Goal: Find contact information: Obtain details needed to contact an individual or organization

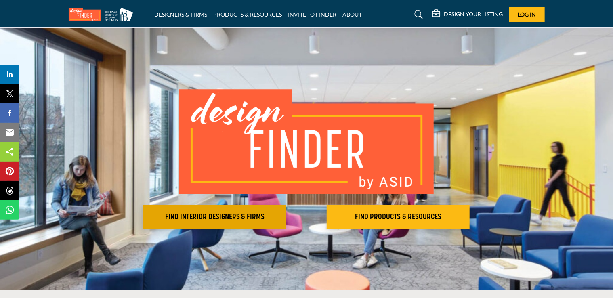
click at [220, 216] on h2 "FIND INTERIOR DESIGNERS & FIRMS" at bounding box center [215, 217] width 138 height 10
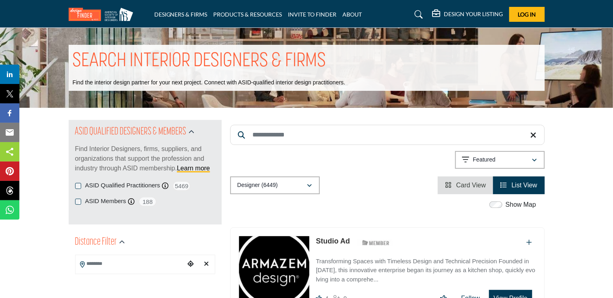
click at [612, 69] on div "SEARCH INTERIOR DESIGNERS & FIRMS Find the interior design partner for your nex…" at bounding box center [306, 68] width 613 height 80
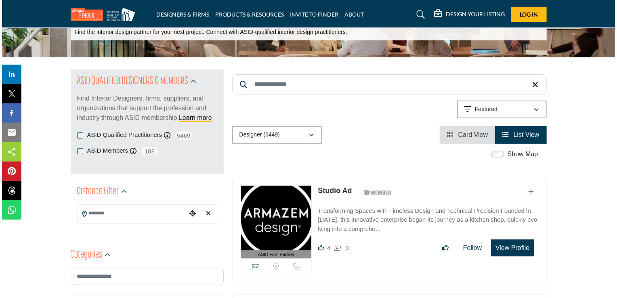
scroll to position [66, 0]
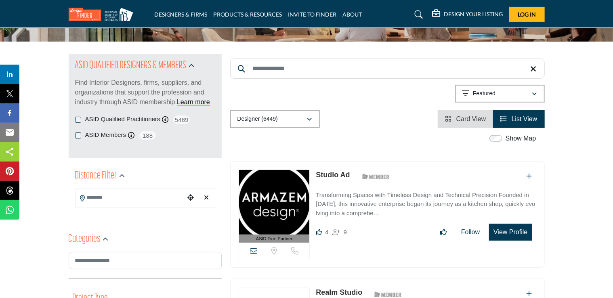
click at [503, 226] on button "View Profile" at bounding box center [510, 232] width 43 height 17
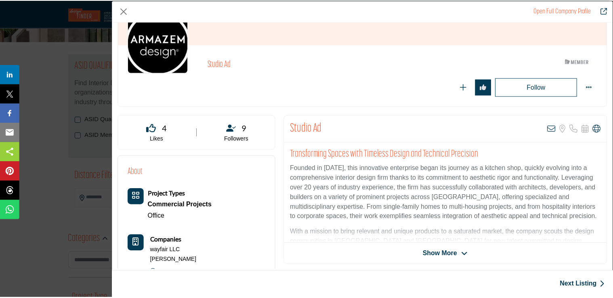
scroll to position [61, 0]
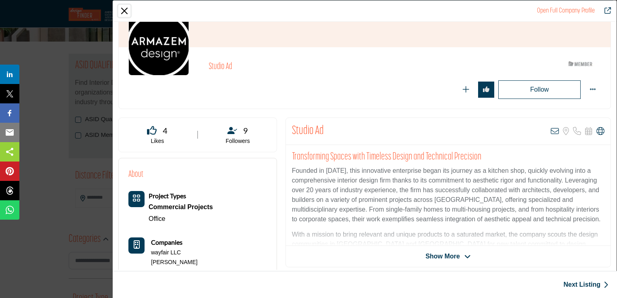
click at [123, 12] on button "Close" at bounding box center [124, 11] width 12 height 12
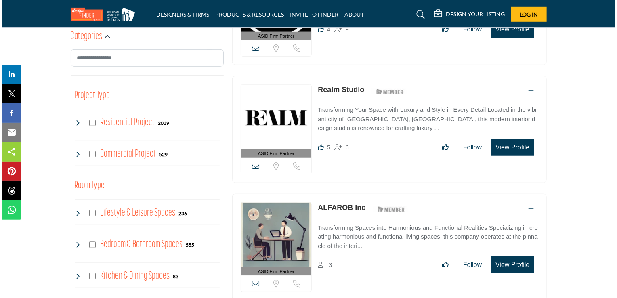
scroll to position [272, 0]
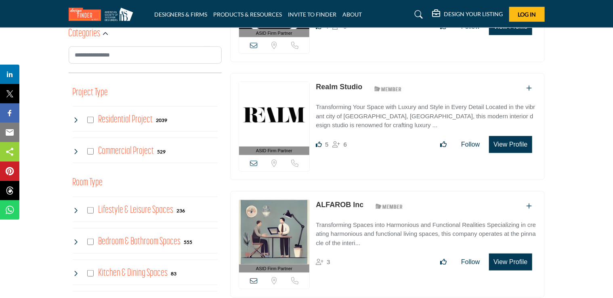
click at [507, 141] on button "View Profile" at bounding box center [510, 144] width 43 height 17
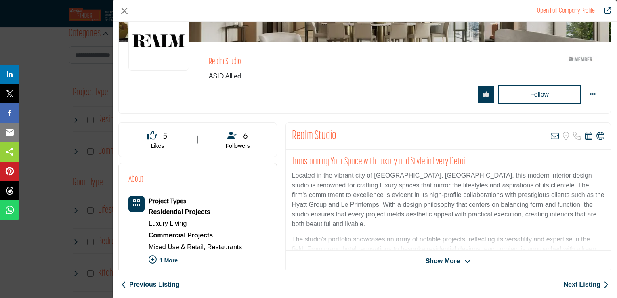
scroll to position [63, 0]
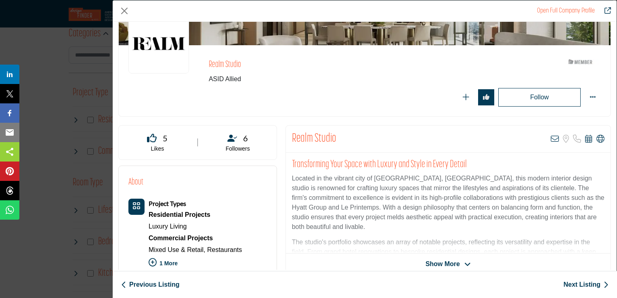
click at [450, 258] on div "Realm Studio View email address of this listing Sorry, but we don't have a loca…" at bounding box center [447, 200] width 325 height 150
click at [452, 262] on span "Show More" at bounding box center [442, 264] width 34 height 10
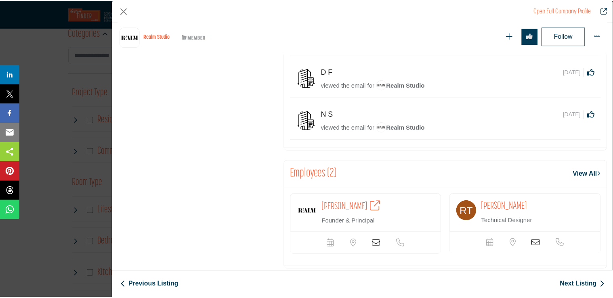
scroll to position [473, 0]
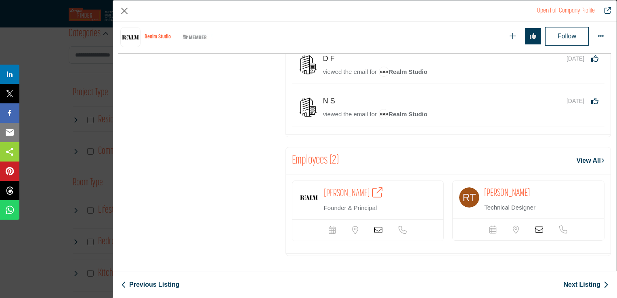
click at [344, 189] on span "Maria Tsang" at bounding box center [347, 193] width 46 height 10
click at [538, 203] on p "Technical Designer" at bounding box center [527, 207] width 87 height 9
click at [128, 10] on button "Close" at bounding box center [124, 11] width 12 height 12
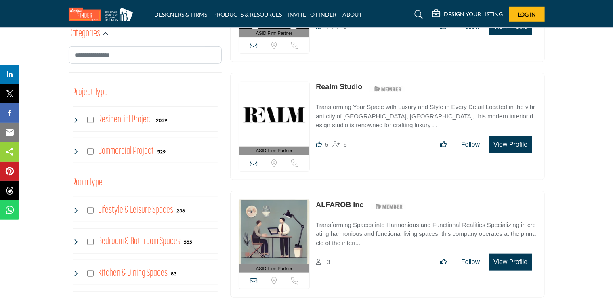
click at [328, 207] on p "ALFAROB Inc" at bounding box center [340, 204] width 48 height 11
click at [327, 205] on link "ALFAROB Inc" at bounding box center [340, 205] width 48 height 8
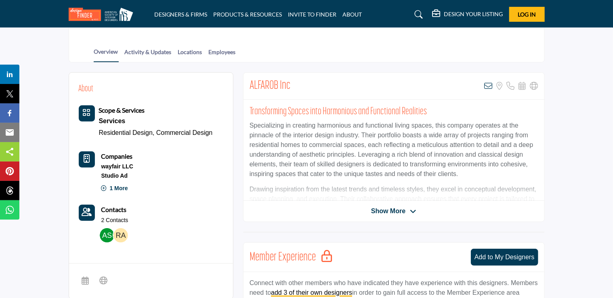
scroll to position [154, 0]
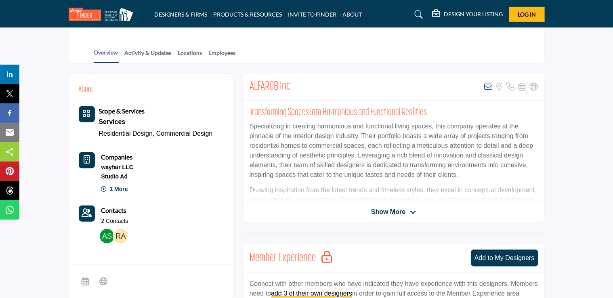
click at [87, 213] on icon "Contact-Employee Icon" at bounding box center [87, 213] width 10 height 8
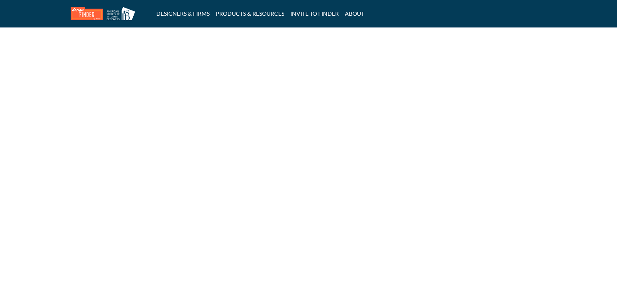
click at [87, 213] on html "DESIGNERS & FIRMS PRODUCTS & RESOURCES INVITE TO FINDER ABOUT" at bounding box center [308, 149] width 617 height 298
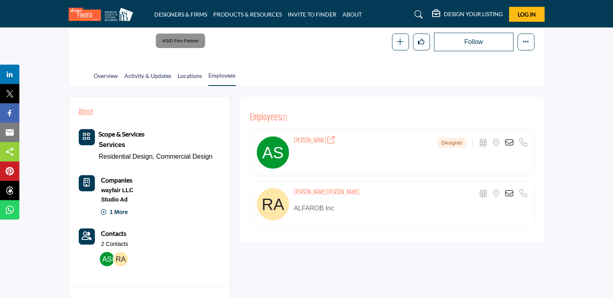
scroll to position [130, 0]
